Goal: Task Accomplishment & Management: Use online tool/utility

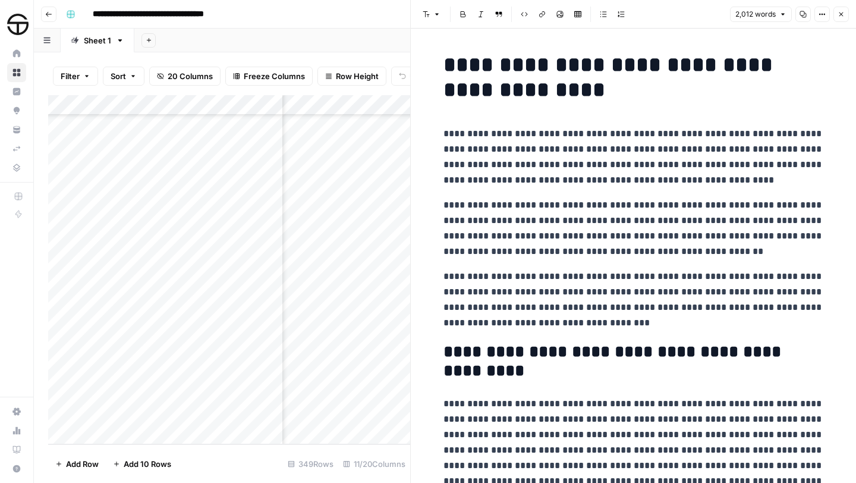
click at [843, 14] on icon "button" at bounding box center [840, 14] width 7 height 7
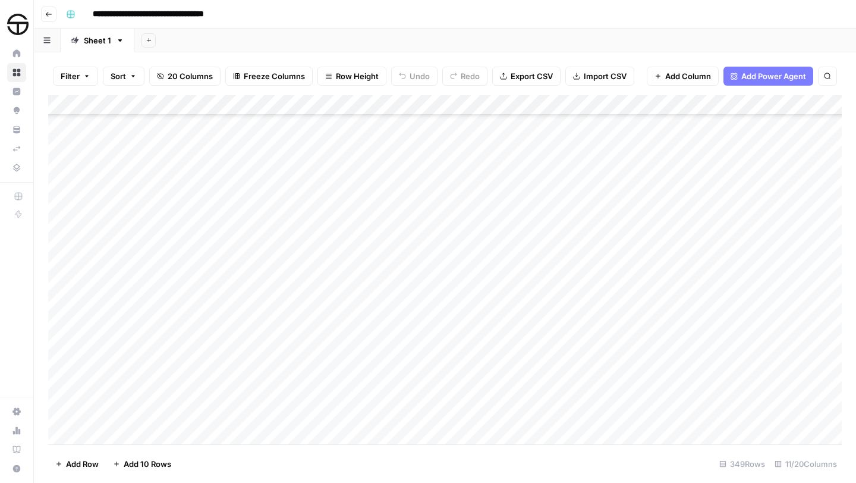
scroll to position [6742, 0]
click at [346, 374] on div "Add Column" at bounding box center [444, 269] width 793 height 349
click at [346, 373] on div "Add Column" at bounding box center [444, 269] width 793 height 349
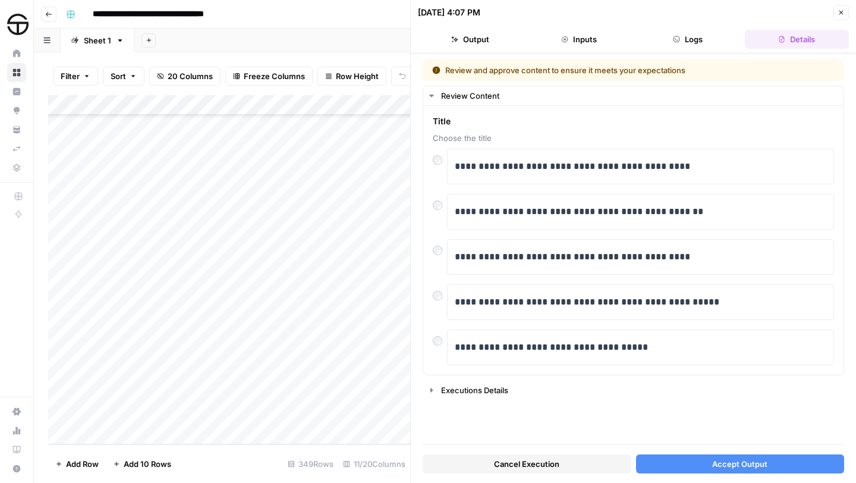
click at [753, 468] on span "Accept Output" at bounding box center [739, 464] width 55 height 12
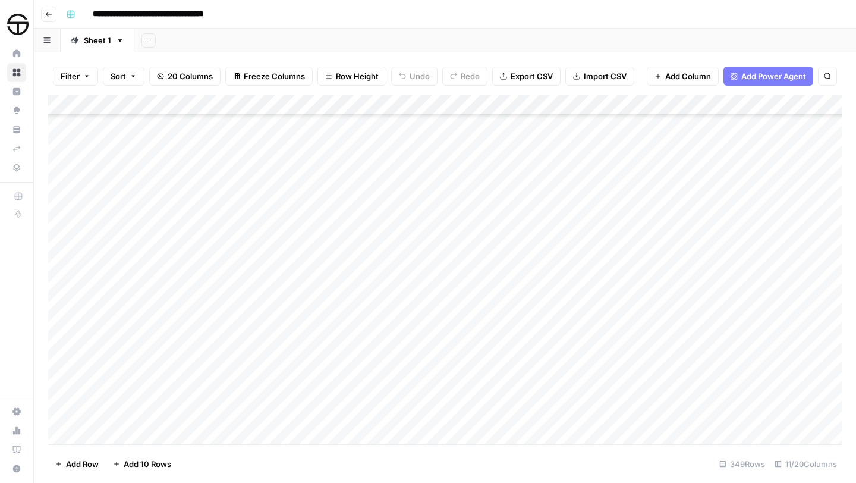
click at [599, 373] on div "Add Column" at bounding box center [444, 269] width 793 height 349
click at [642, 373] on div "Add Column" at bounding box center [444, 269] width 793 height 349
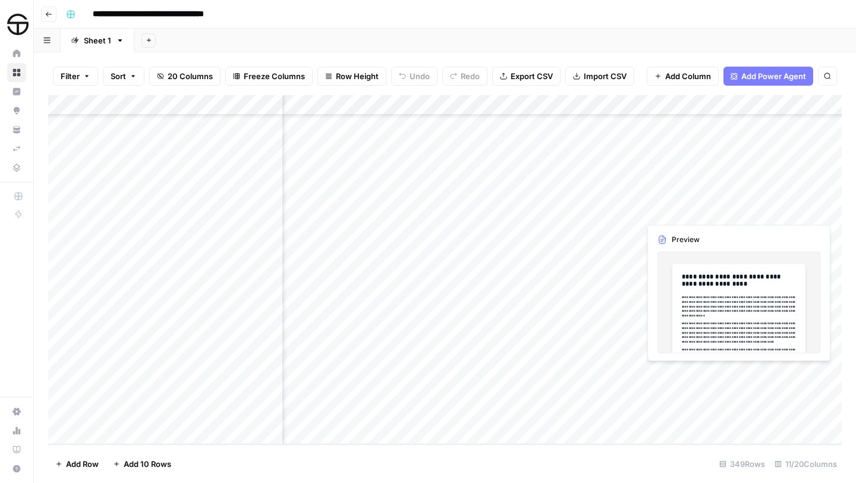
click at [768, 376] on div "Add Column" at bounding box center [444, 269] width 793 height 349
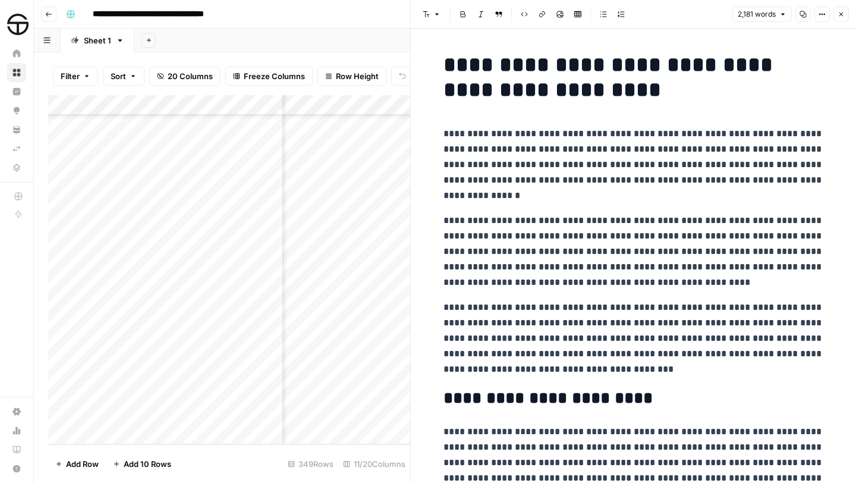
click at [444, 60] on h1 "**********" at bounding box center [633, 77] width 380 height 50
